Goal: Use online tool/utility

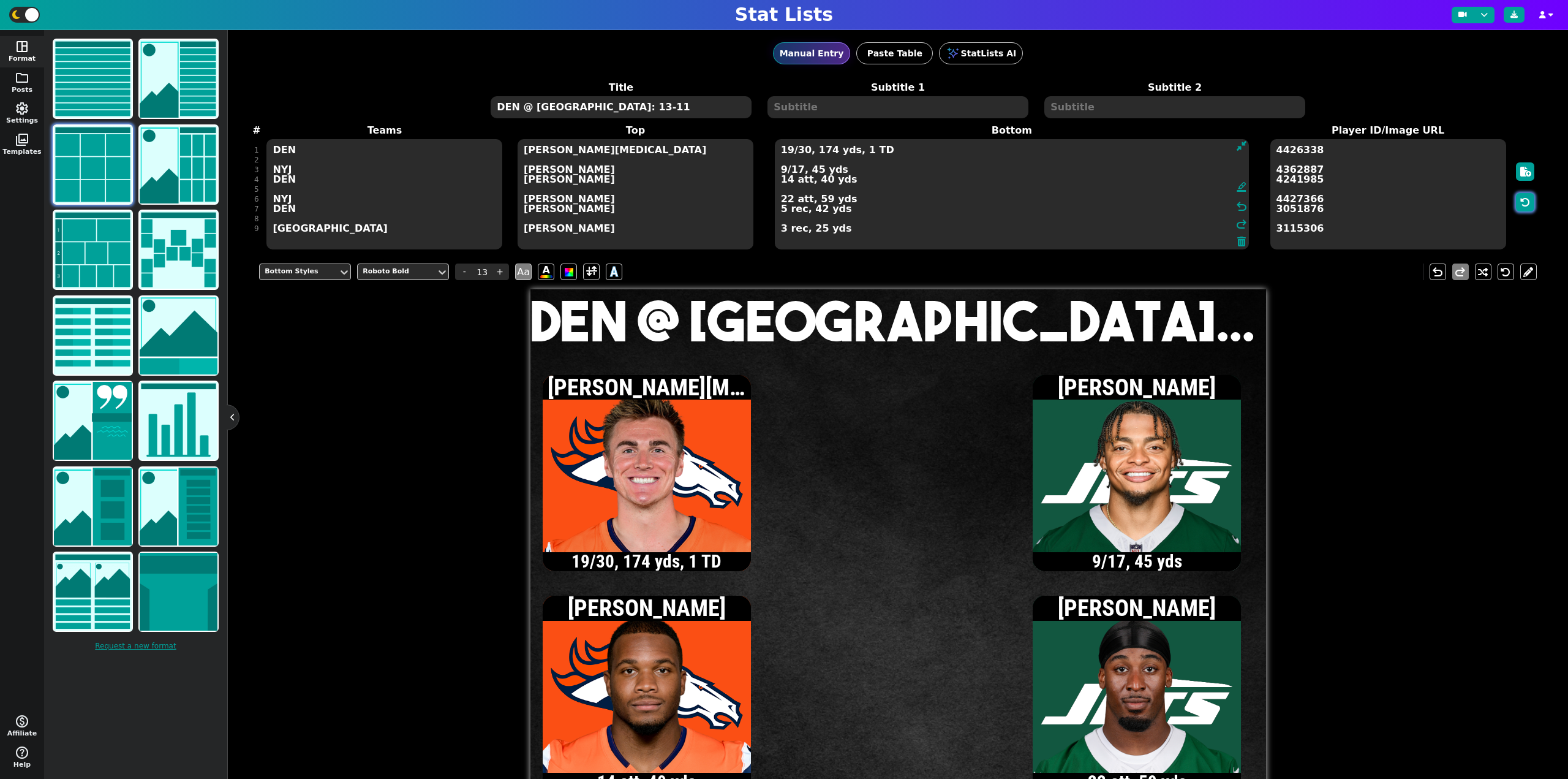
click at [1520, 197] on icon "button" at bounding box center [1525, 202] width 10 height 10
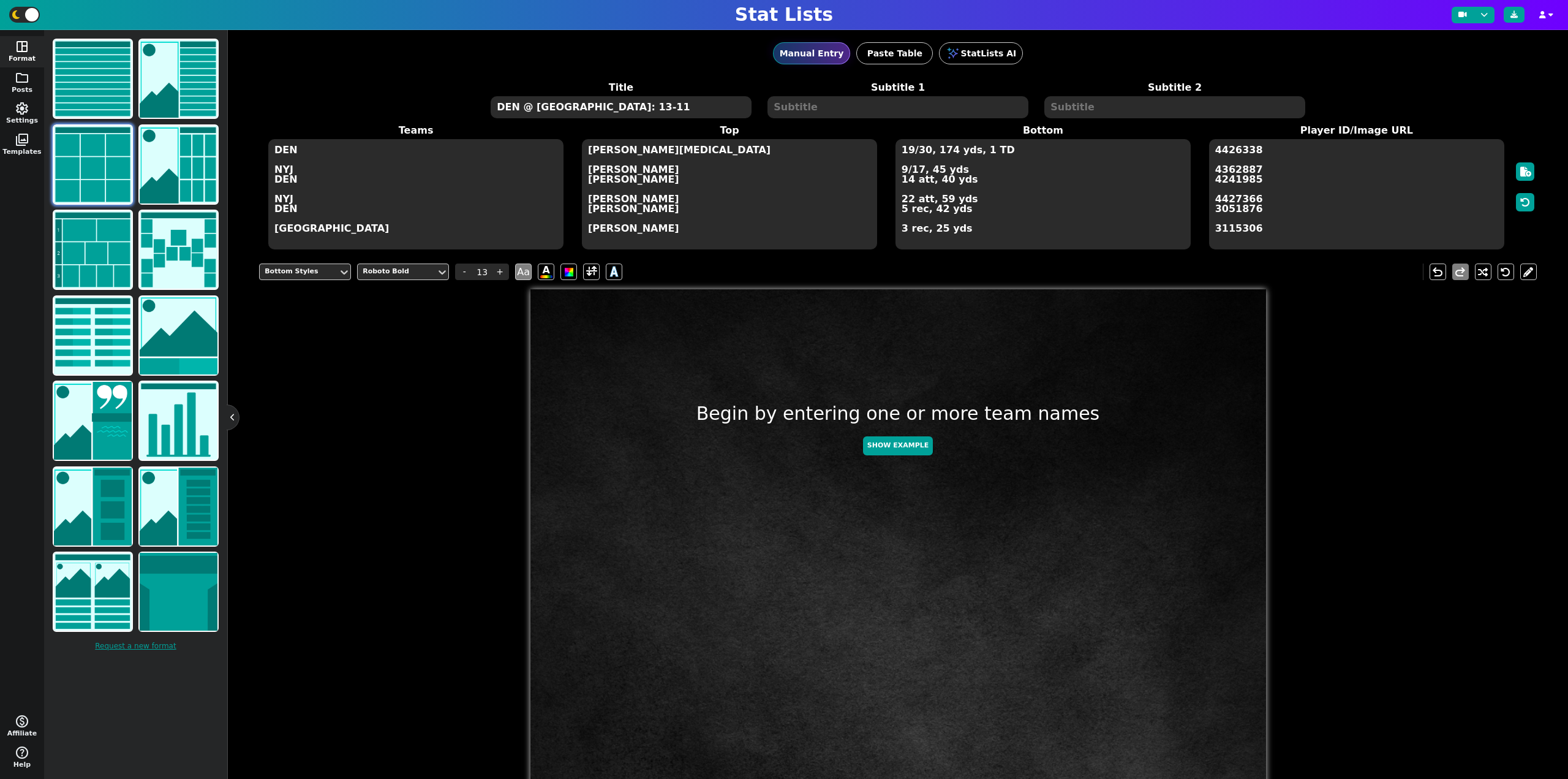
click at [569, 118] on textarea "DEN @ NYJ: 13-11" at bounding box center [620, 107] width 260 height 22
type input "20"
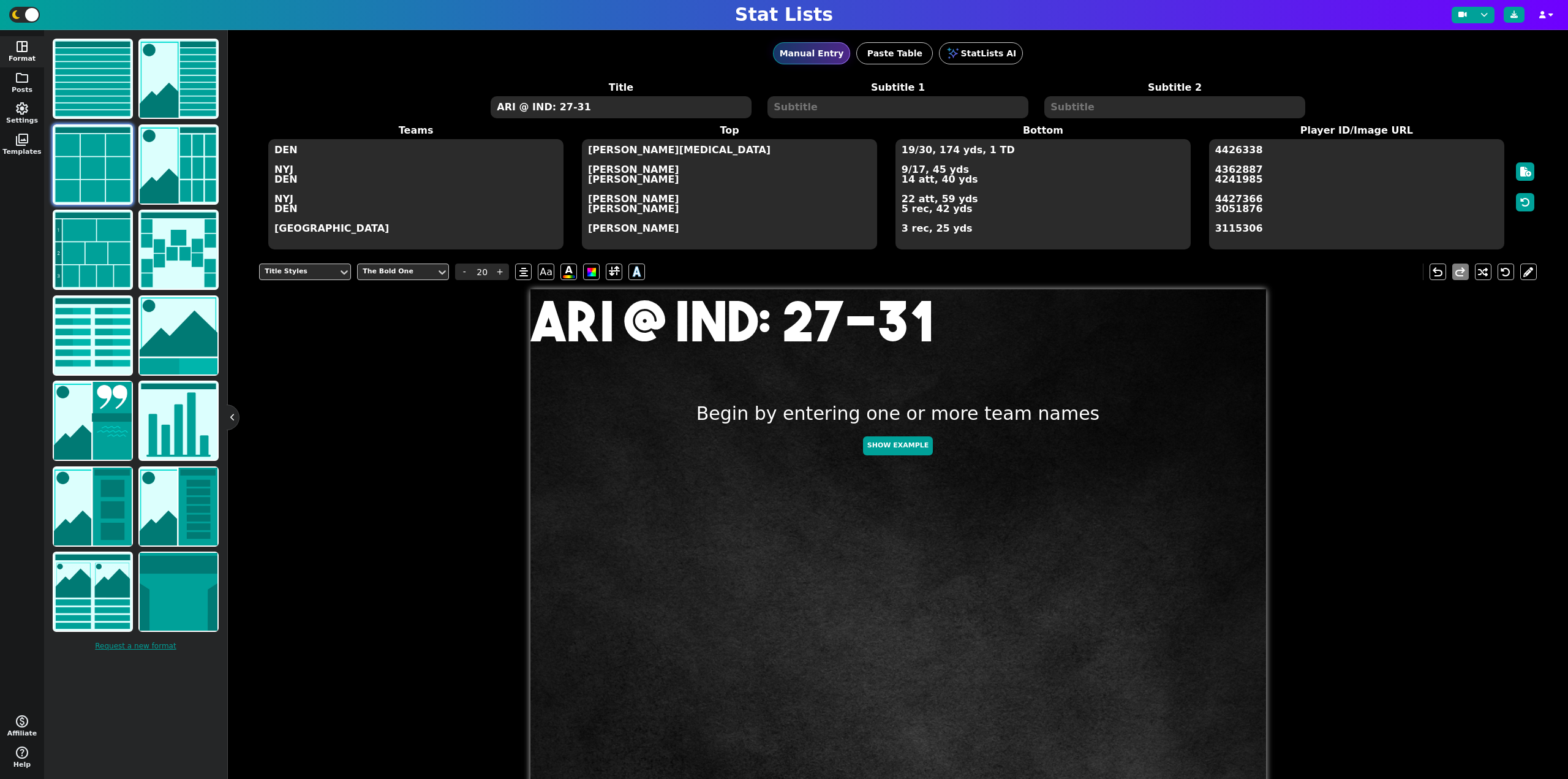
type textarea "ARI @ IND: 27-31"
click at [425, 196] on textarea "DEN NYJ DEN NYJ DEN NYJ" at bounding box center [415, 194] width 295 height 110
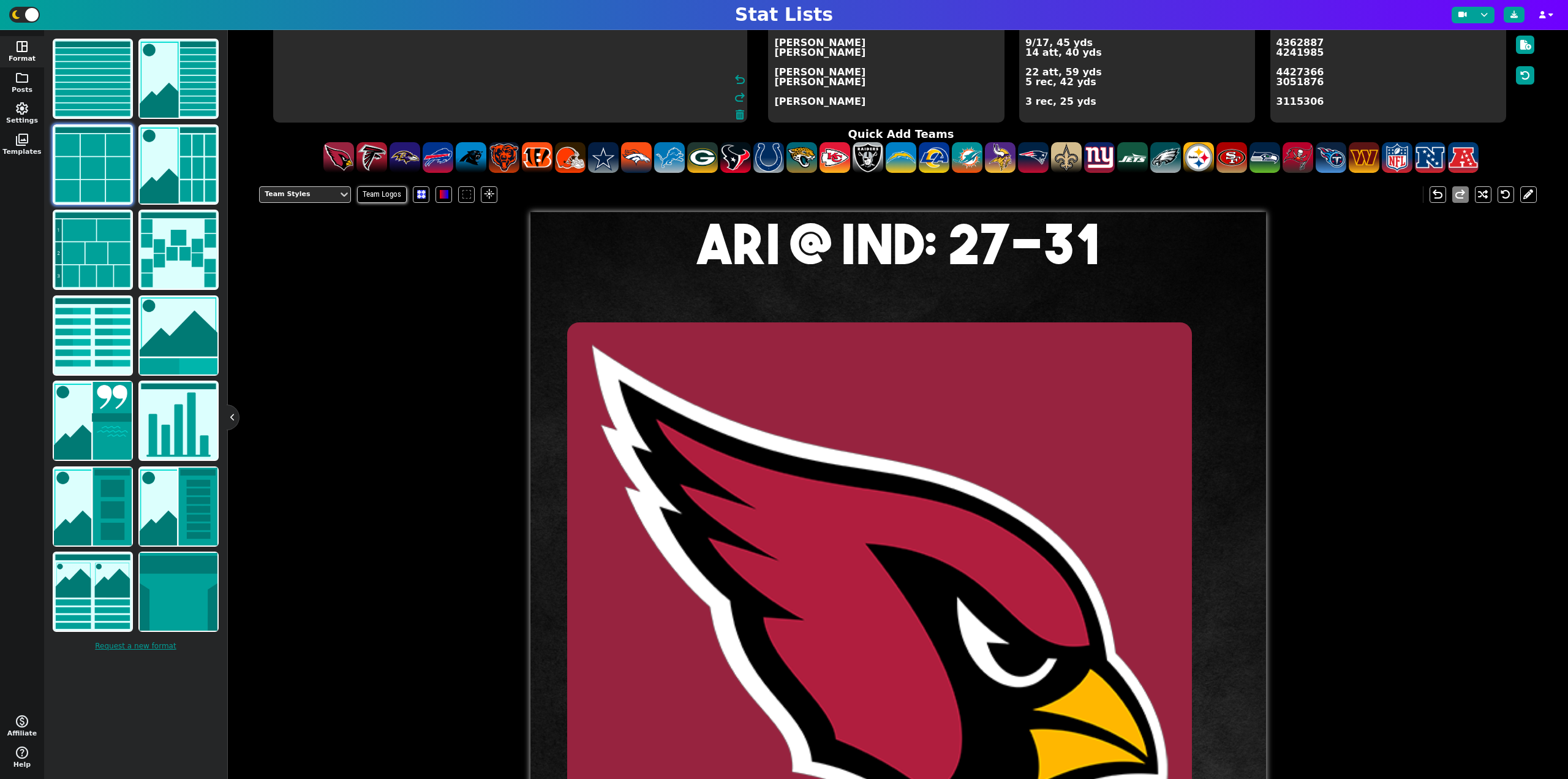
scroll to position [123, 0]
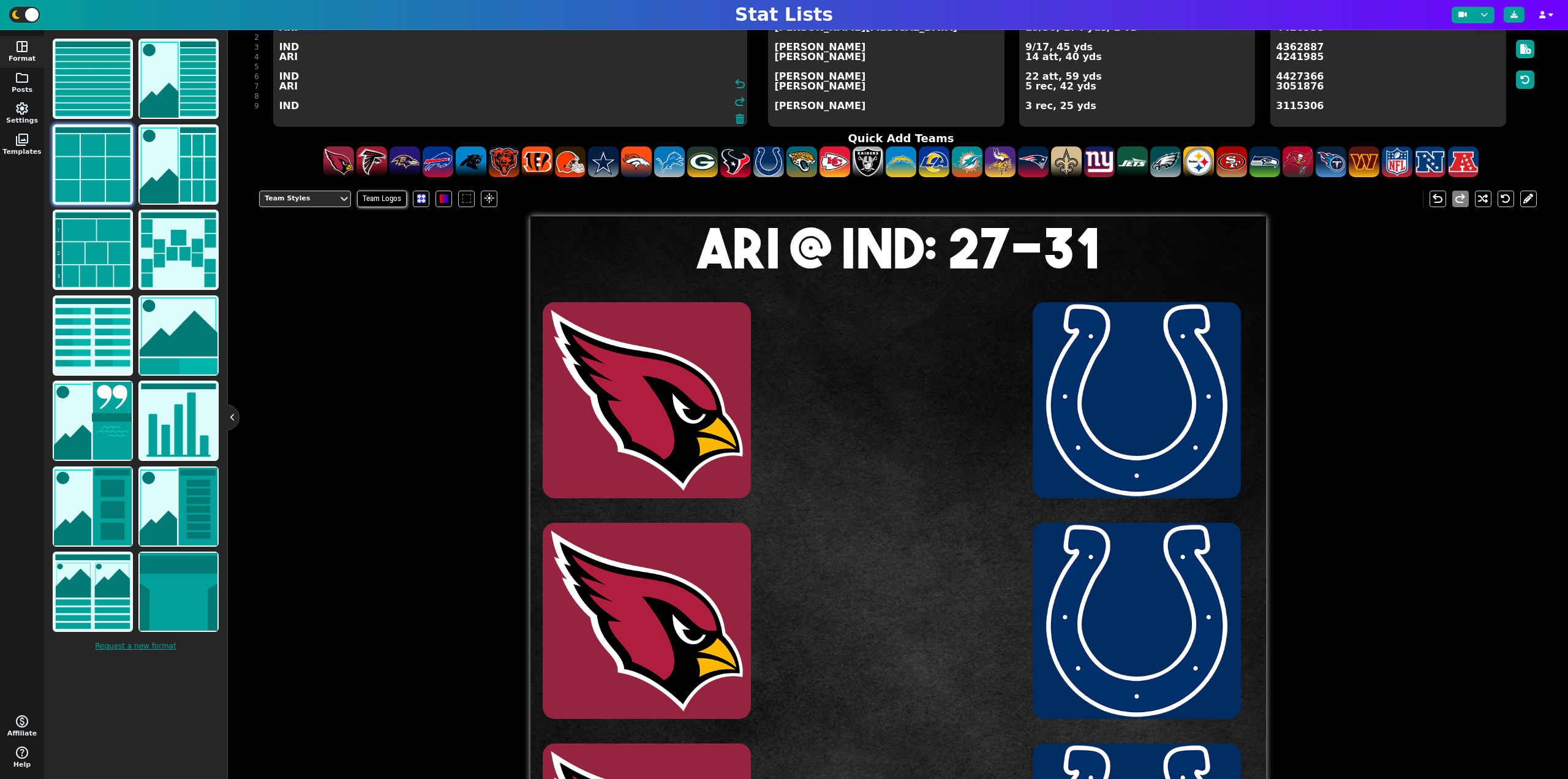
type textarea "ARI IND ARI IND ARI IND"
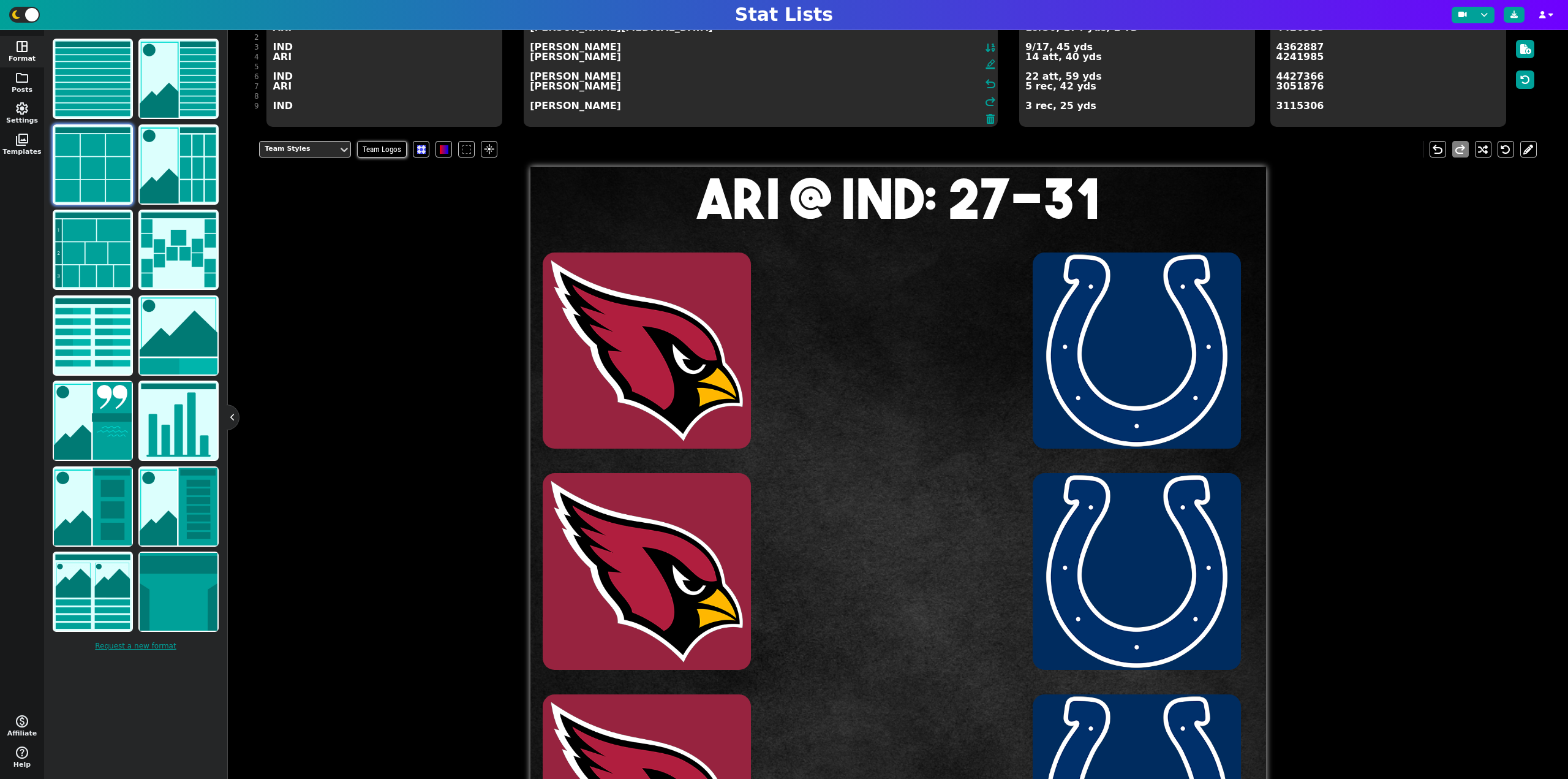
click at [826, 74] on textarea "Bo Nix Justin Fields JK Dobbins Breece Hall Evan Engram Josh Reynolds" at bounding box center [760, 71] width 474 height 110
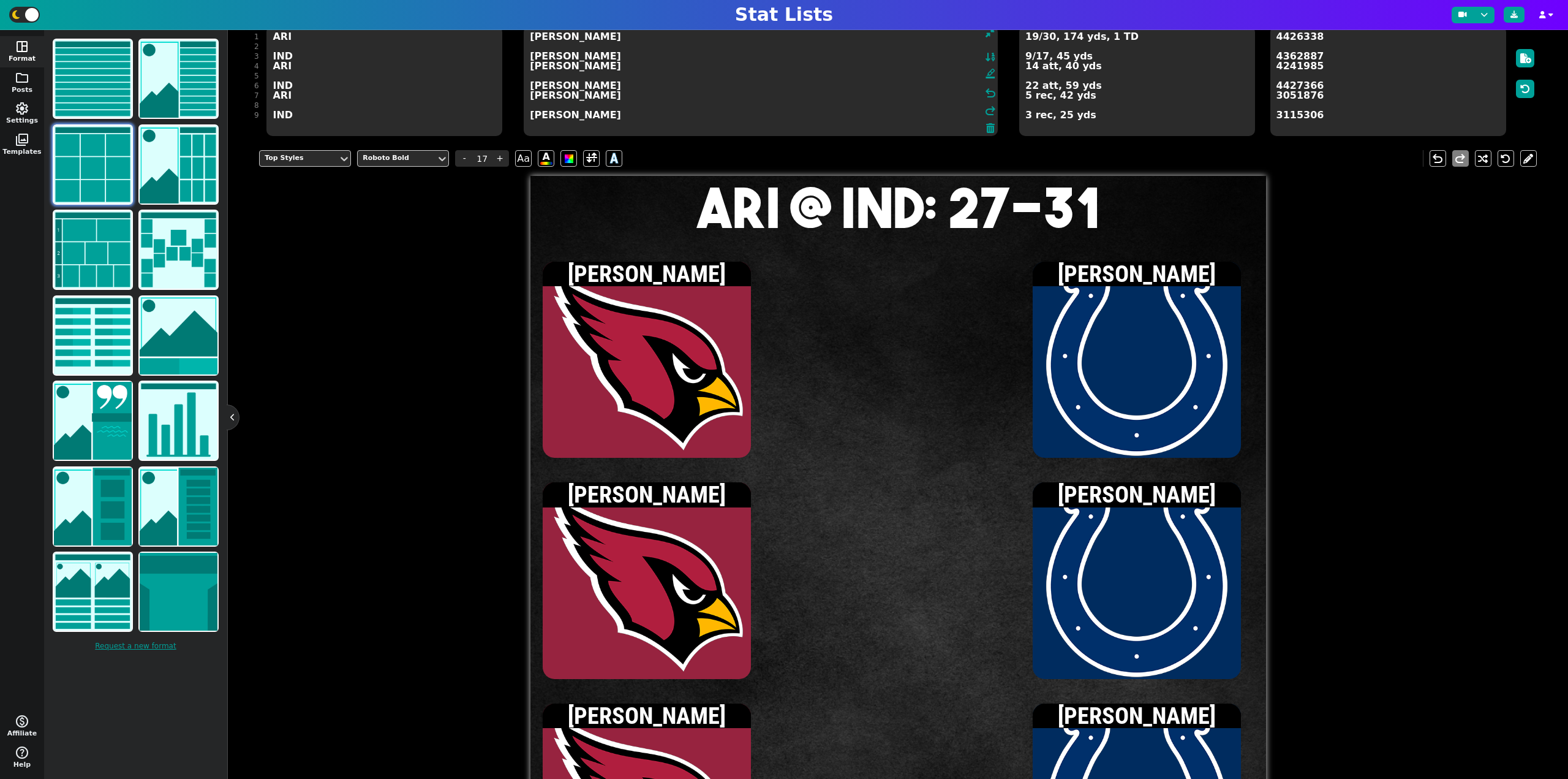
type textarea "Jacoby Brissett Daniel Jones Michael Carter Jonathan Taylor Zay Jones Tyler War…"
click at [1426, 80] on textarea "4426338 4362887 4241985 4427366 3051876 3115306" at bounding box center [1388, 81] width 236 height 110
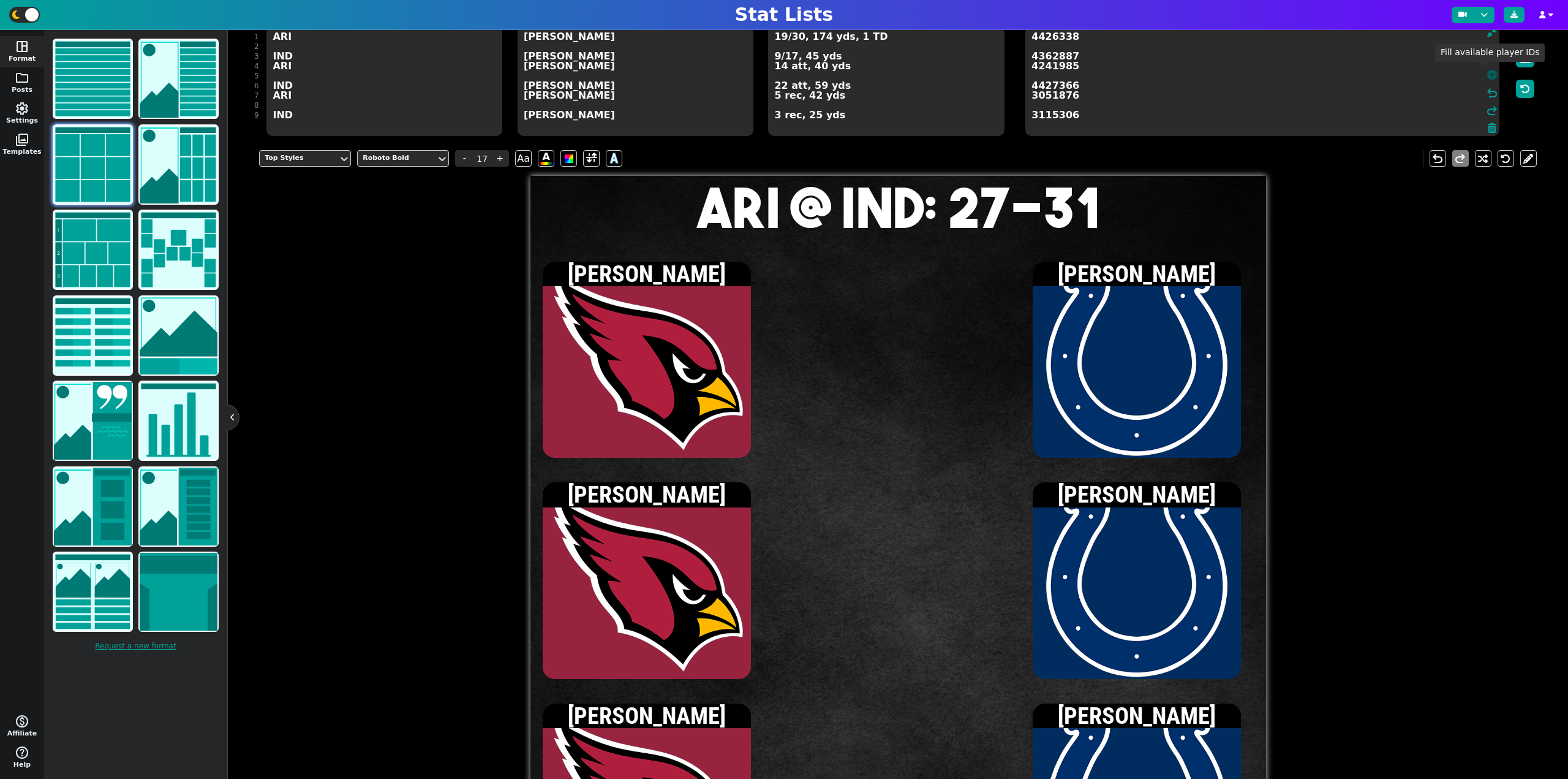
click at [1487, 78] on icon at bounding box center [1492, 74] width 10 height 10
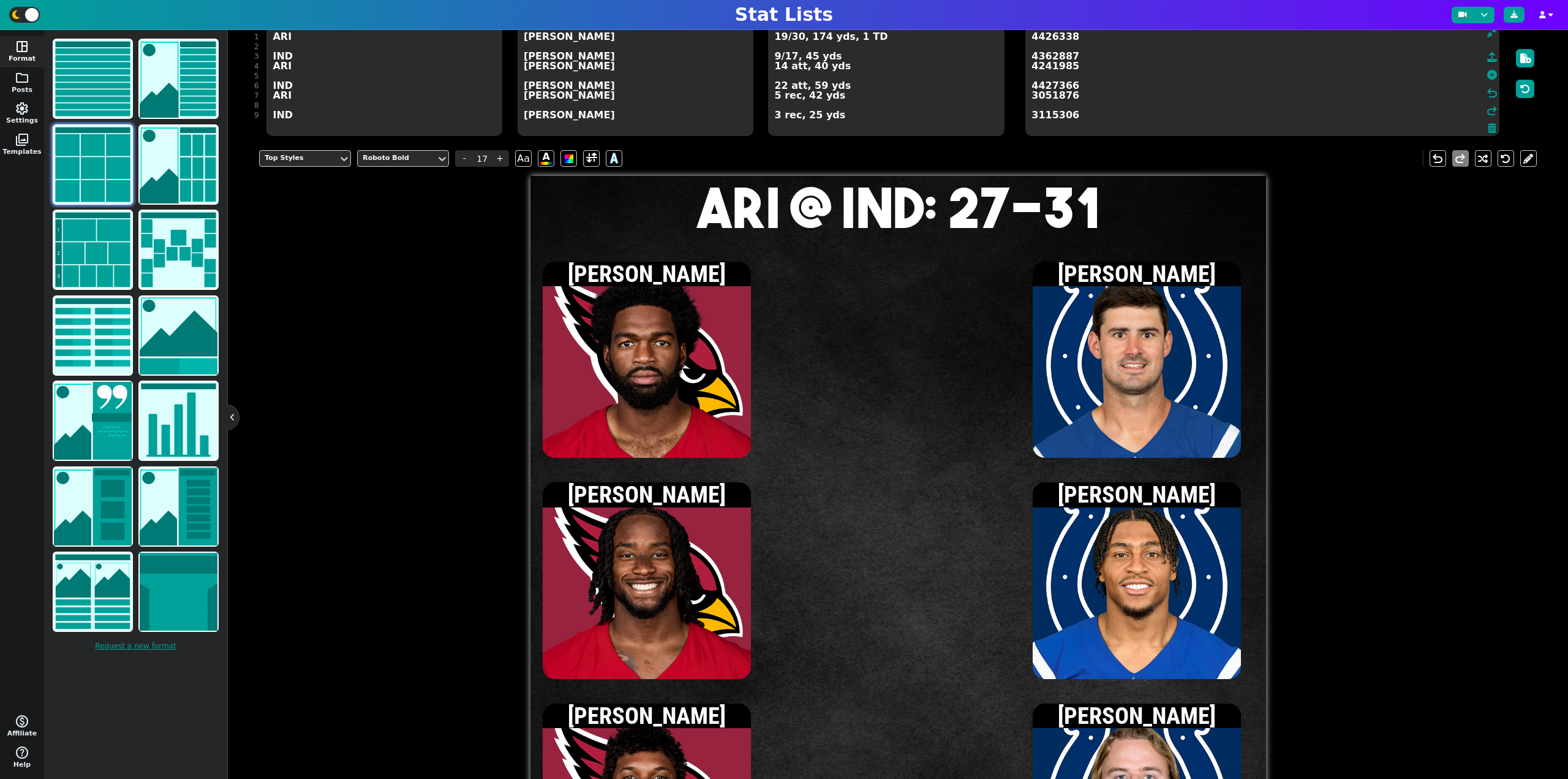
click at [843, 94] on textarea "19/30, 174 yds, 1 TD 9/17, 45 yds 14 att, 40 yds 22 att, 59 yds 5 rec, 42 yds 3…" at bounding box center [886, 81] width 236 height 110
type input "13"
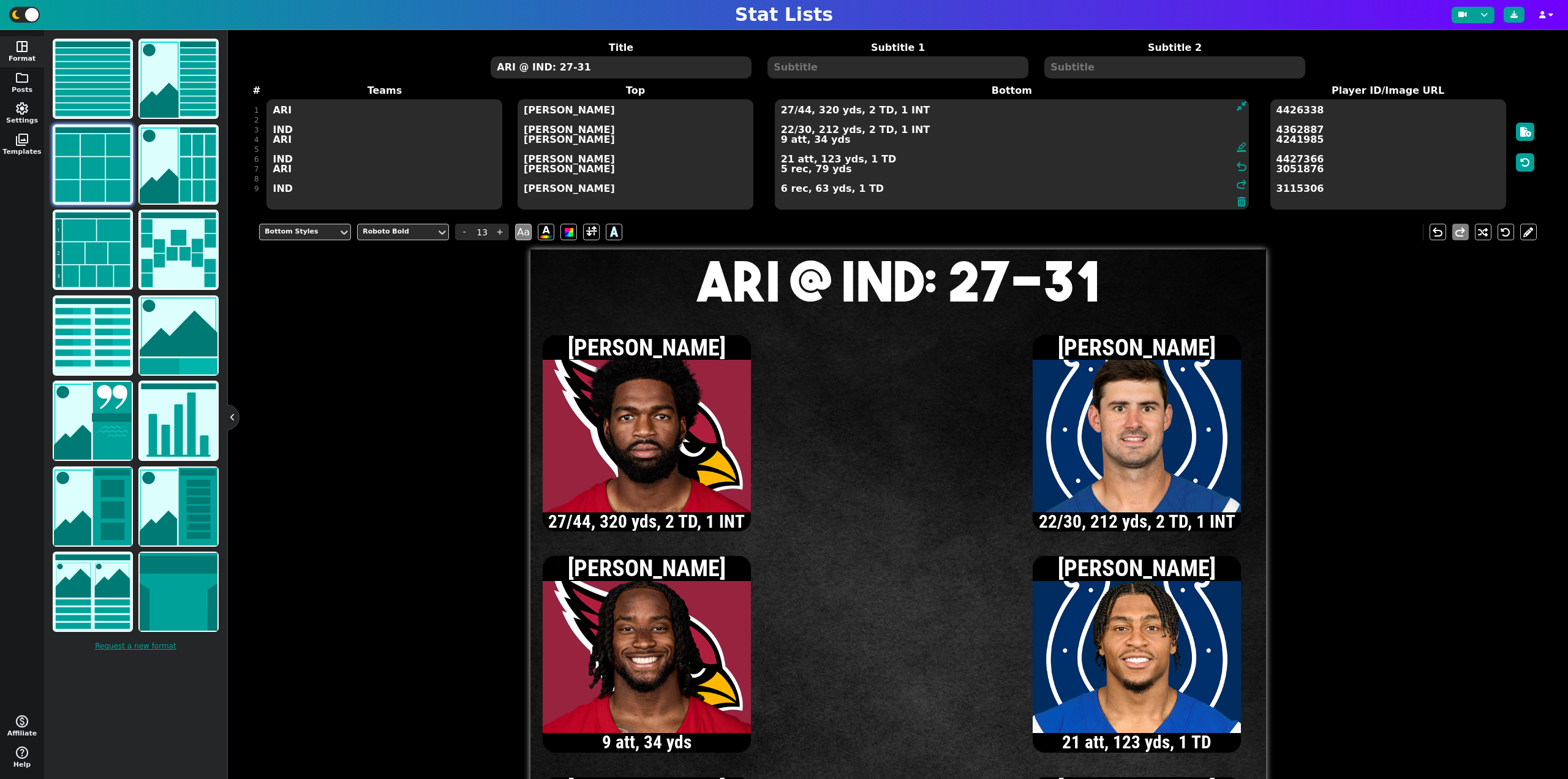
scroll to position [0, 0]
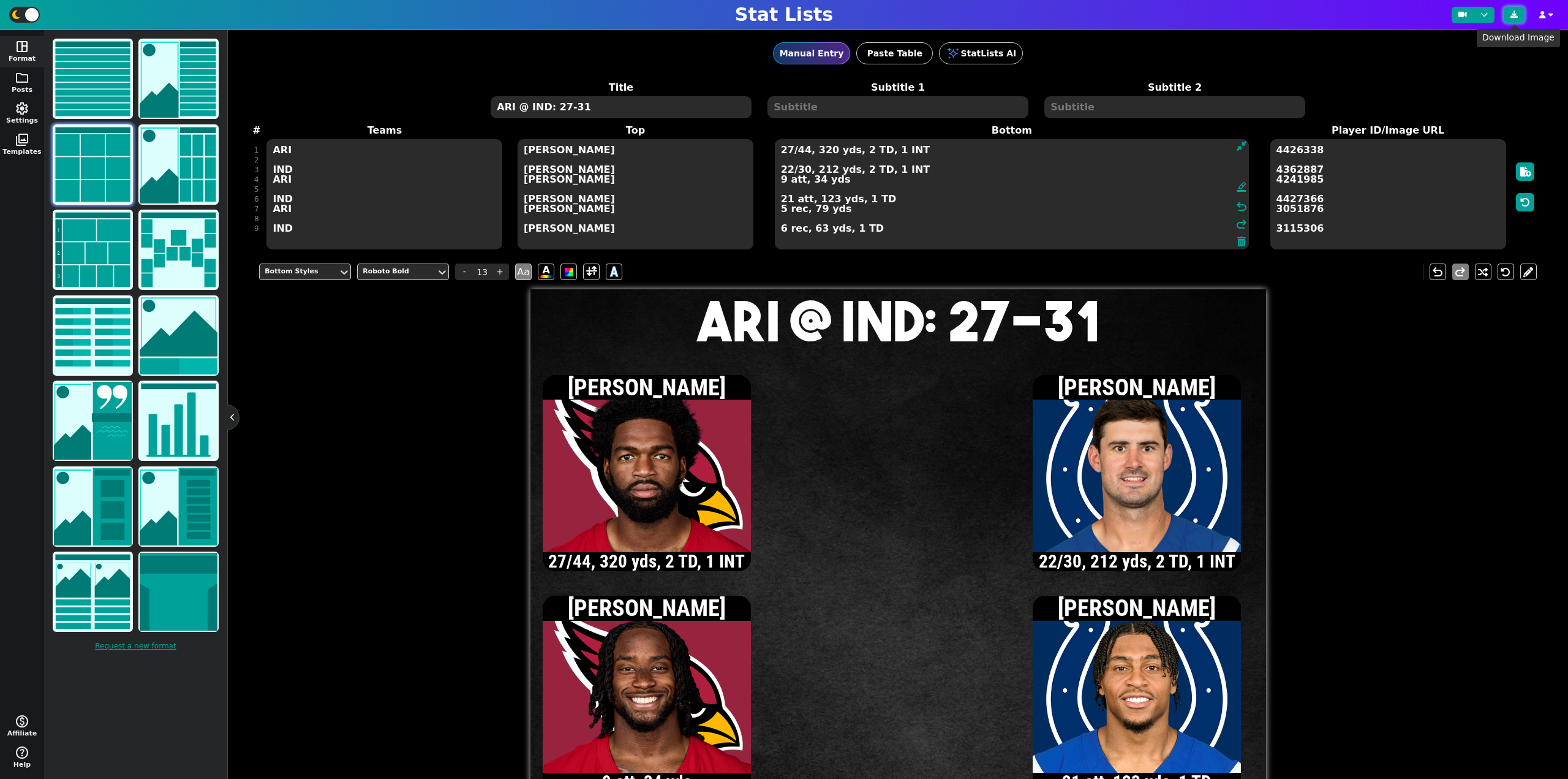
type textarea "27/44, 320 yds, 2 TD, 1 INT 22/30, 212 yds, 2 TD, 1 INT 9 att, 34 yds 21 att, 1…"
click at [1513, 14] on icon at bounding box center [1514, 15] width 7 height 7
